Goal: Transaction & Acquisition: Purchase product/service

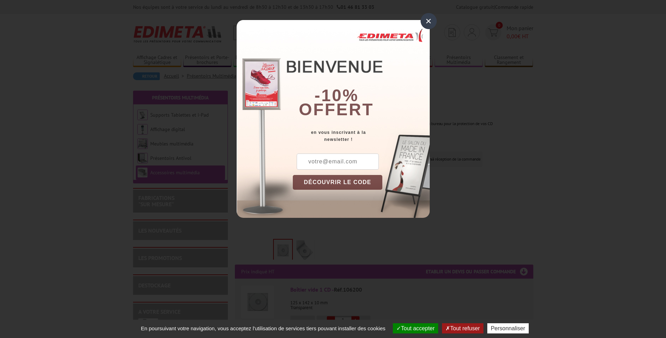
click at [426, 15] on div "×" at bounding box center [428, 21] width 16 height 16
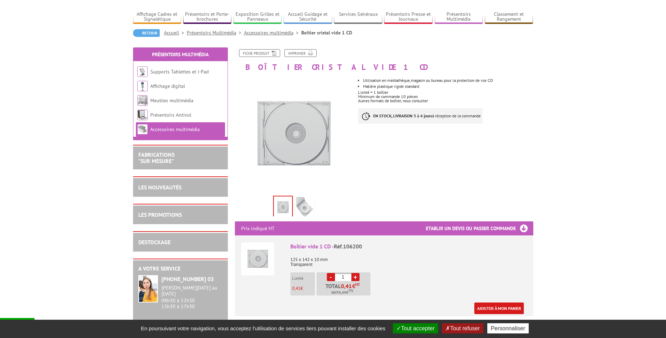
scroll to position [35, 0]
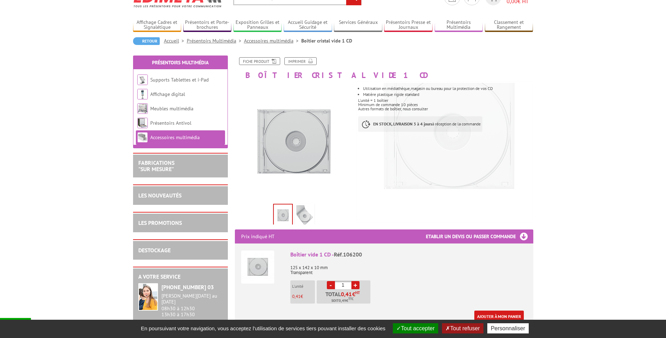
click at [301, 222] on img at bounding box center [304, 216] width 17 height 22
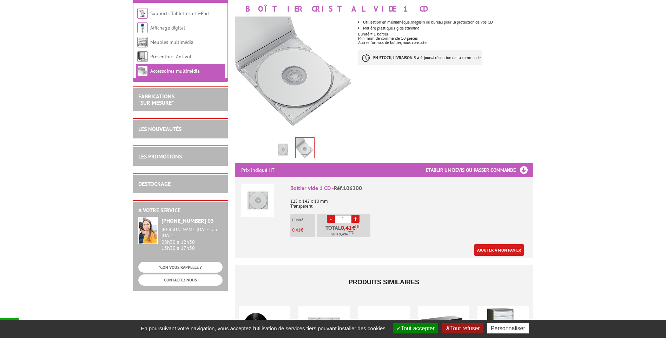
scroll to position [105, 0]
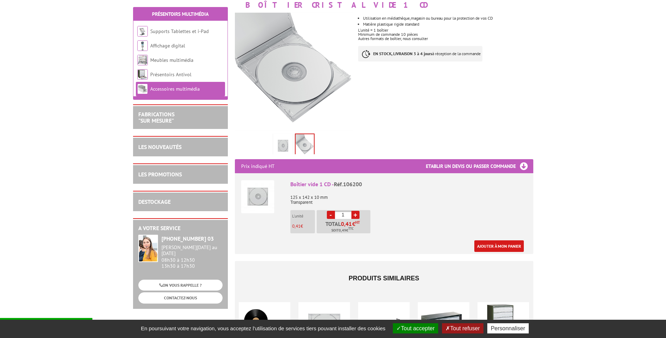
click at [355, 214] on link "+" at bounding box center [355, 215] width 8 height 8
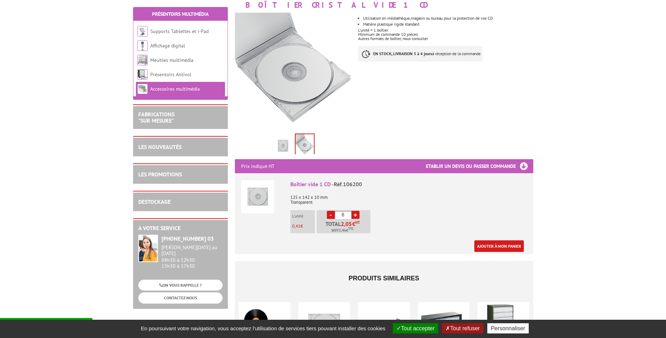
click at [355, 214] on link "+" at bounding box center [355, 215] width 8 height 8
type input "10"
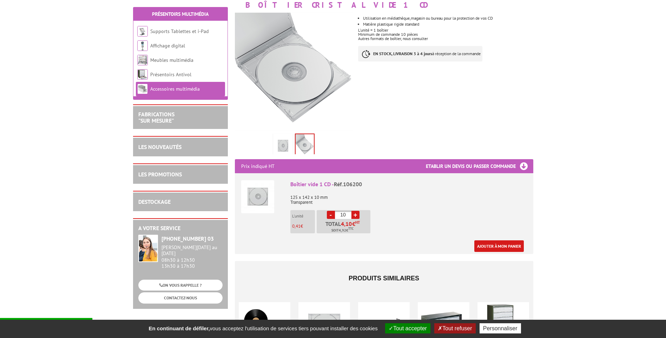
click at [279, 145] on img at bounding box center [282, 146] width 17 height 22
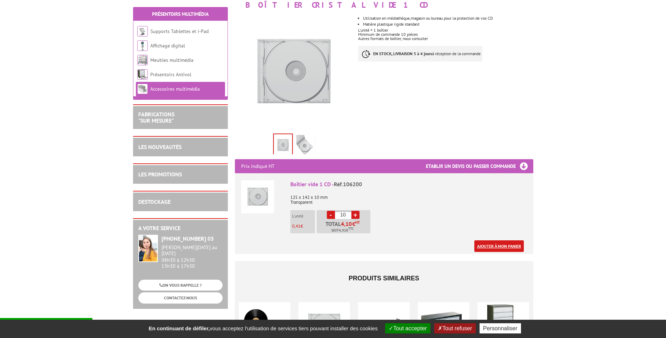
click at [491, 250] on link "Ajouter à mon panier" at bounding box center [498, 246] width 49 height 12
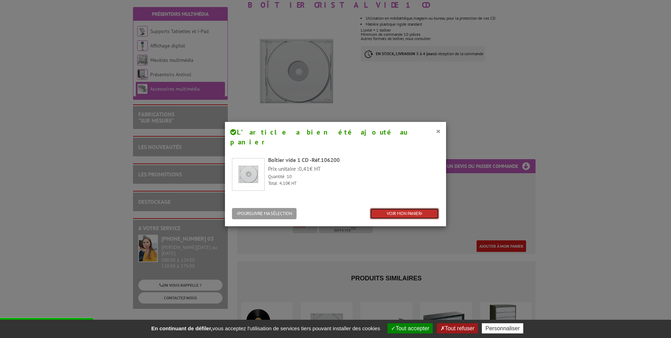
click at [396, 208] on link "VOIR MON PANIER" at bounding box center [404, 214] width 69 height 12
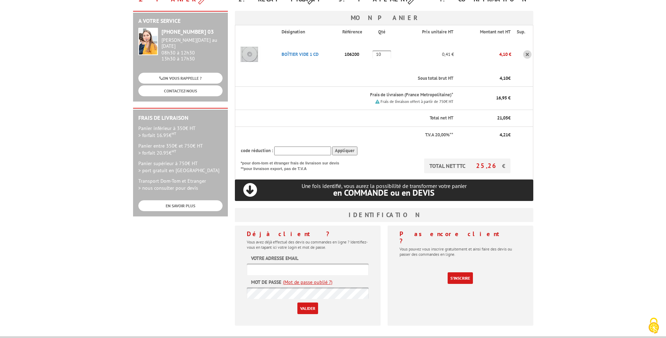
scroll to position [105, 0]
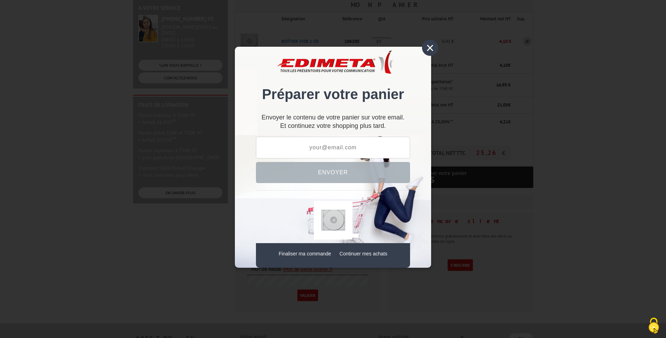
click at [431, 49] on div "×" at bounding box center [430, 48] width 16 height 16
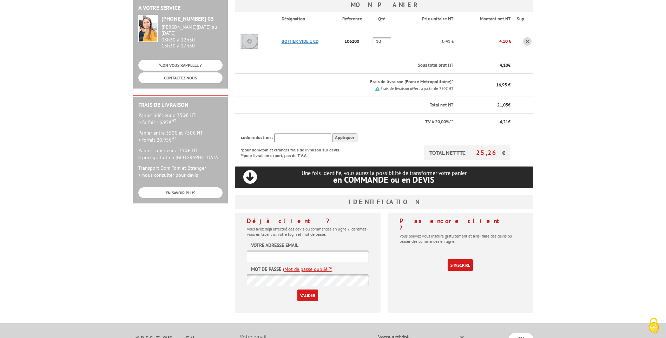
click at [303, 42] on link "BOîTIER VIDE 1 CD" at bounding box center [299, 41] width 37 height 6
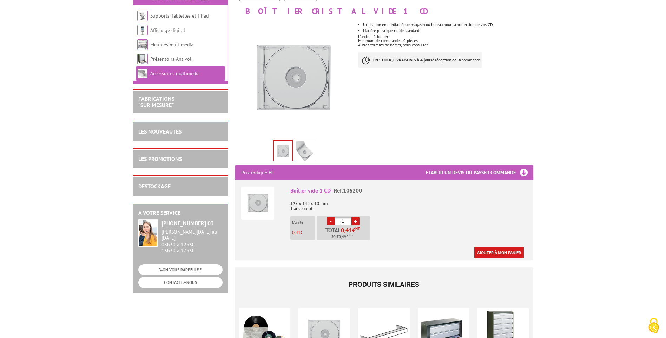
scroll to position [82, 0]
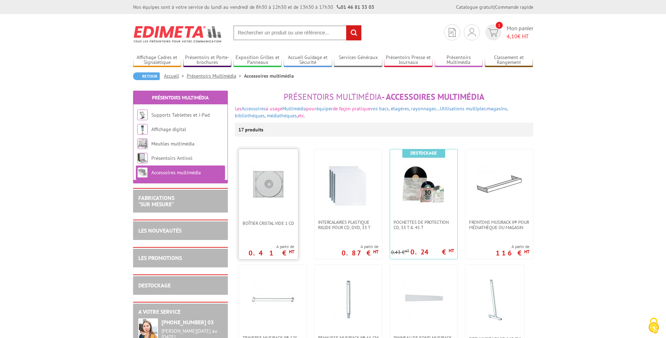
click at [269, 187] on img at bounding box center [268, 184] width 49 height 49
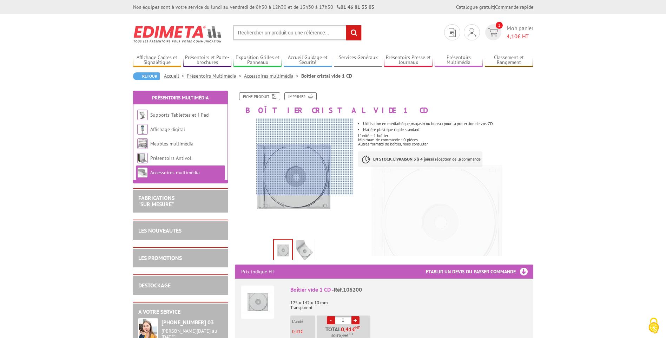
click at [305, 151] on div at bounding box center [304, 156] width 97 height 77
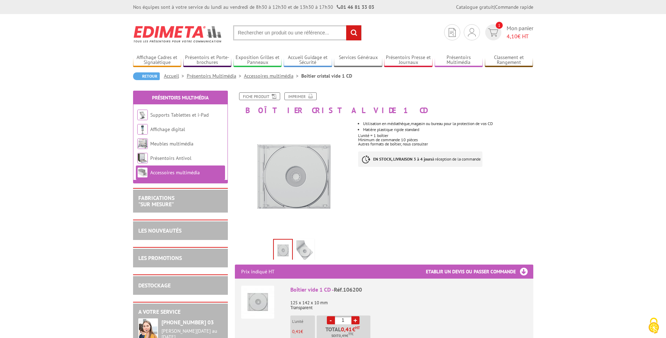
click at [305, 252] on img at bounding box center [304, 251] width 17 height 22
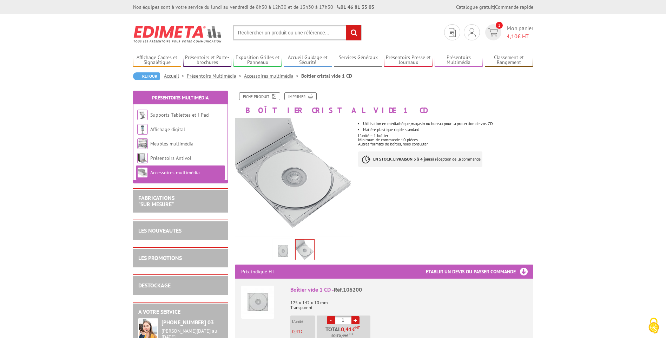
click at [288, 249] on img at bounding box center [282, 251] width 17 height 22
